Goal: Navigation & Orientation: Understand site structure

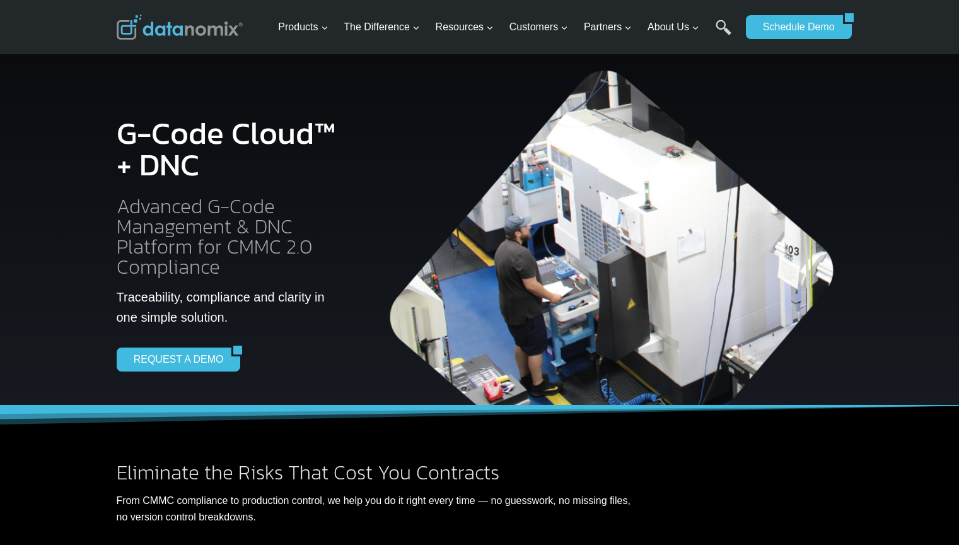
scroll to position [2364, 0]
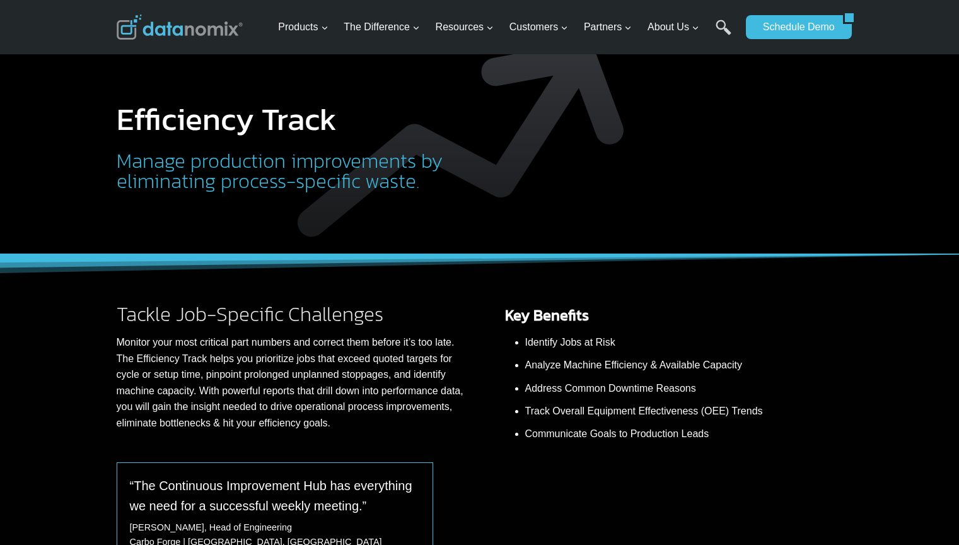
scroll to position [1868, 0]
